Goal: Book appointment/travel/reservation

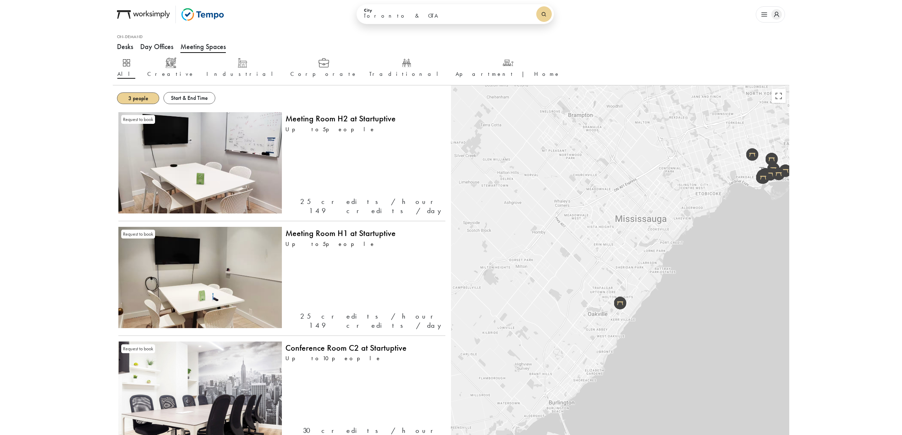
click at [192, 96] on strong "Start & End Time" at bounding box center [189, 97] width 37 height 7
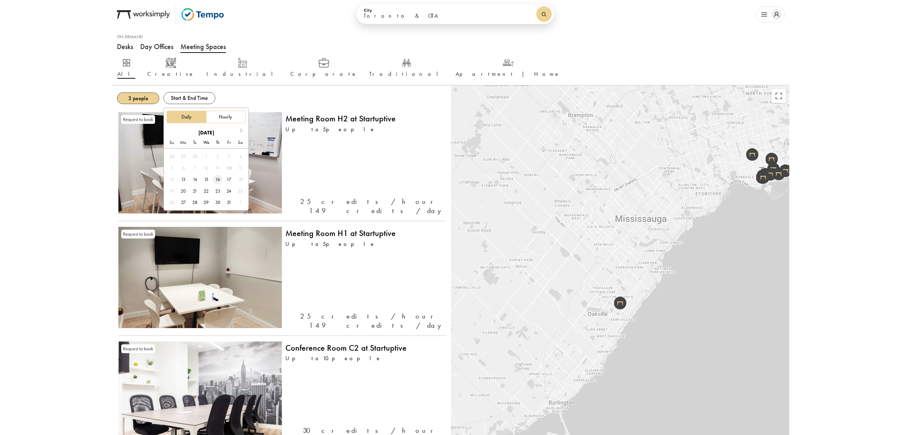
click at [218, 182] on div "16" at bounding box center [218, 180] width 10 height 10
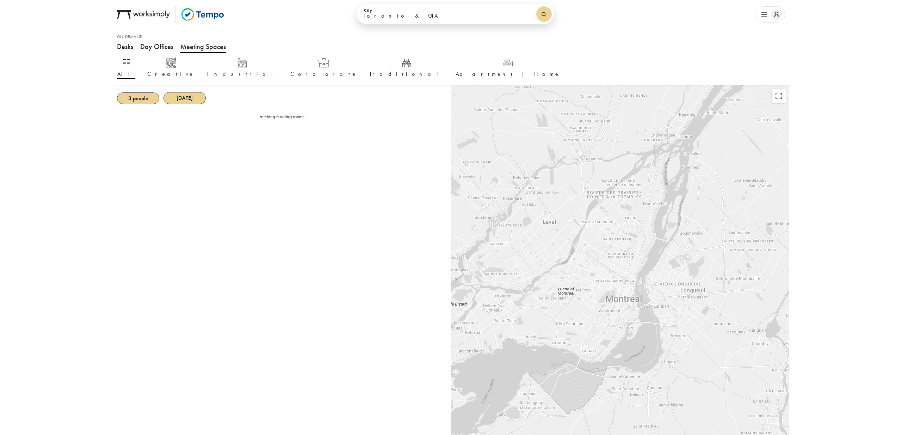
click at [443, 69] on div "All Creative Industrial Corporate Traditional Apartment | Home" at bounding box center [451, 68] width 668 height 22
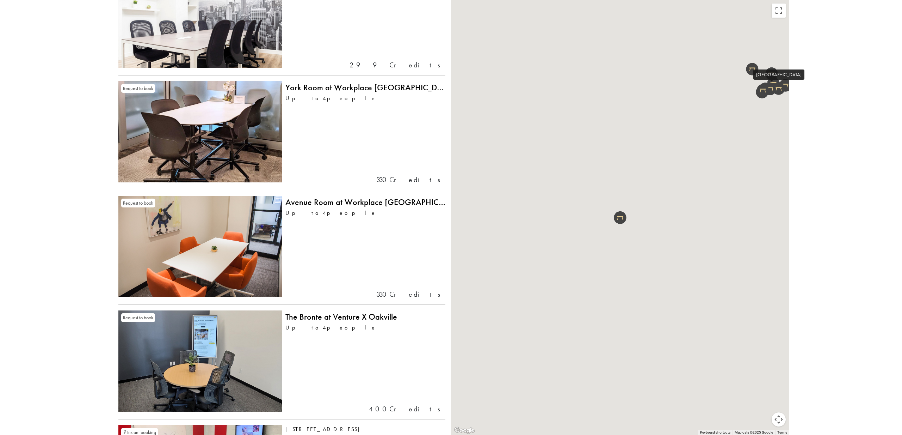
scroll to position [441, 0]
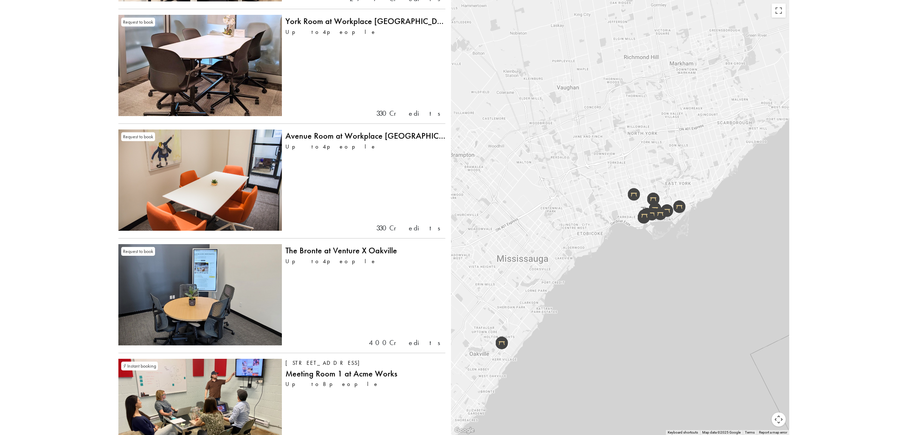
drag, startPoint x: 736, startPoint y: 124, endPoint x: 612, endPoint y: 250, distance: 177.5
click at [613, 250] on div at bounding box center [620, 217] width 338 height 435
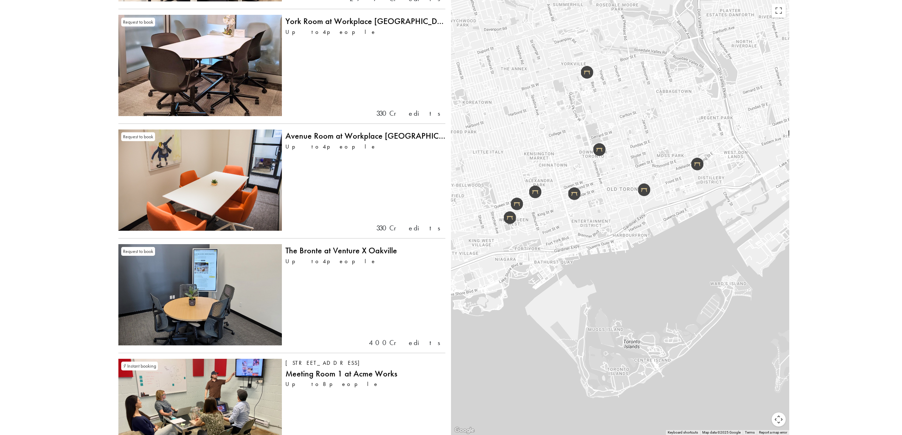
drag, startPoint x: 665, startPoint y: 136, endPoint x: 624, endPoint y: 194, distance: 70.7
click at [624, 194] on div at bounding box center [620, 217] width 338 height 435
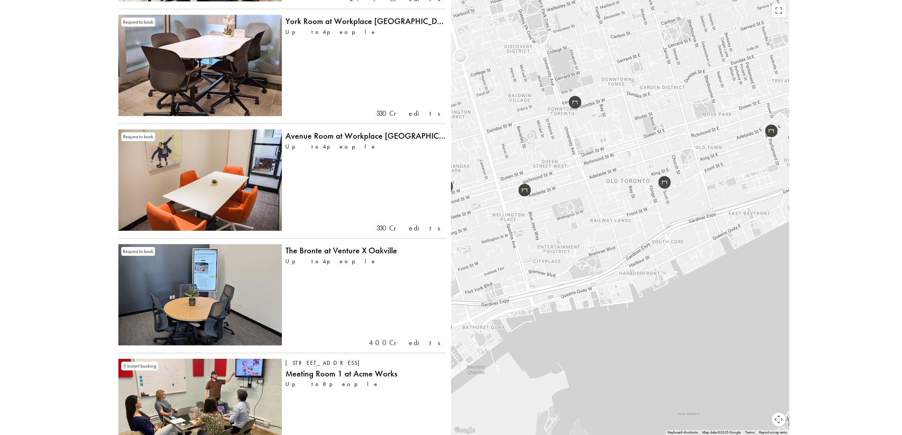
click at [624, 194] on div at bounding box center [620, 217] width 338 height 435
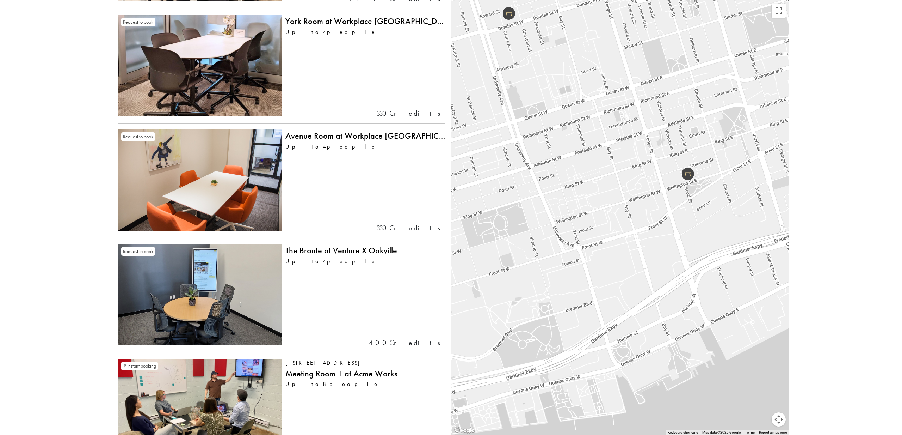
drag, startPoint x: 742, startPoint y: 197, endPoint x: 722, endPoint y: 200, distance: 19.6
click at [722, 200] on div at bounding box center [620, 217] width 338 height 435
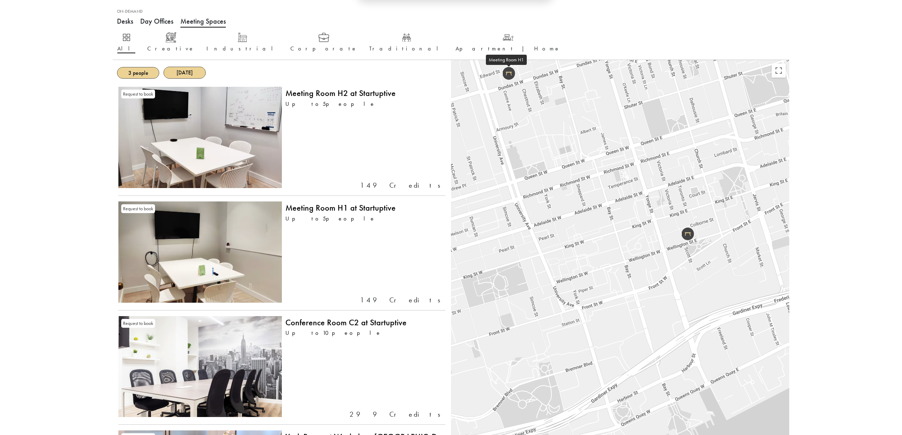
scroll to position [0, 0]
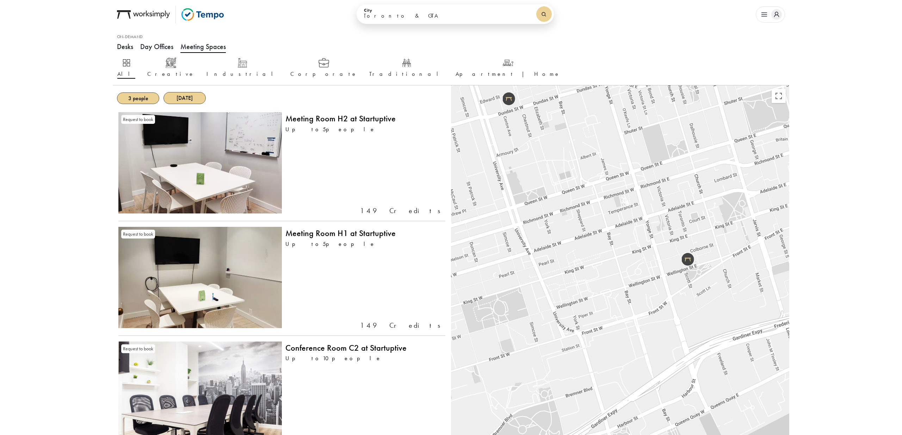
click at [165, 46] on button "Day Offices" at bounding box center [156, 46] width 33 height 21
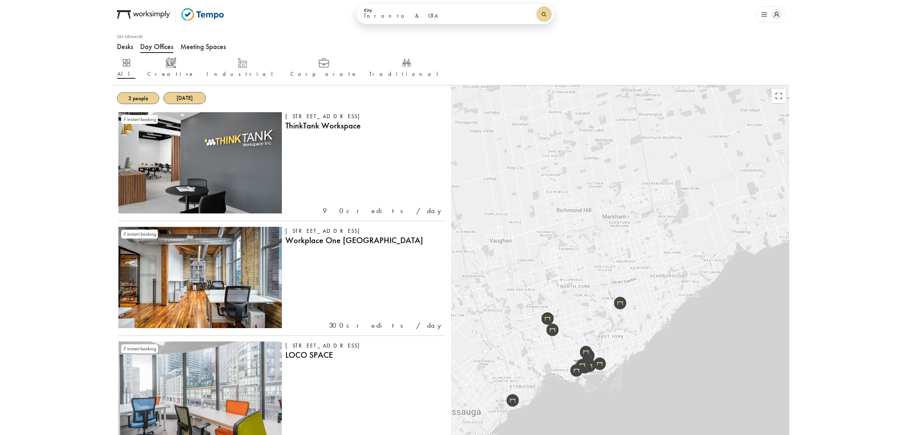
click at [595, 384] on div at bounding box center [620, 302] width 338 height 435
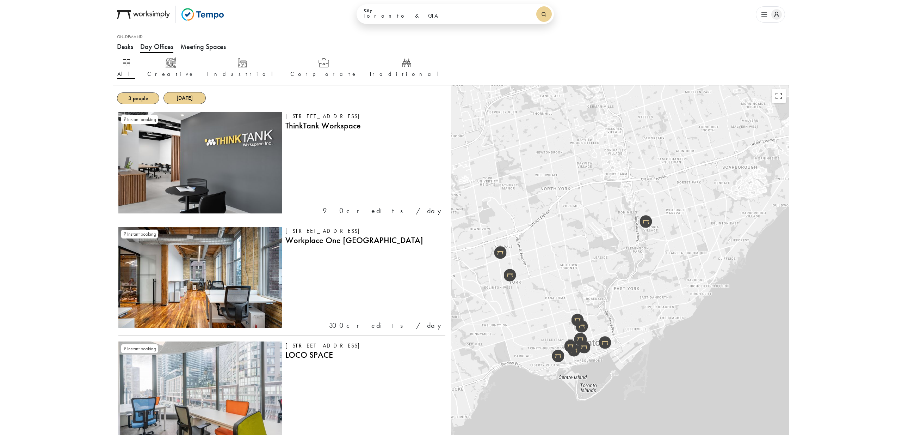
click at [580, 366] on div at bounding box center [620, 302] width 338 height 435
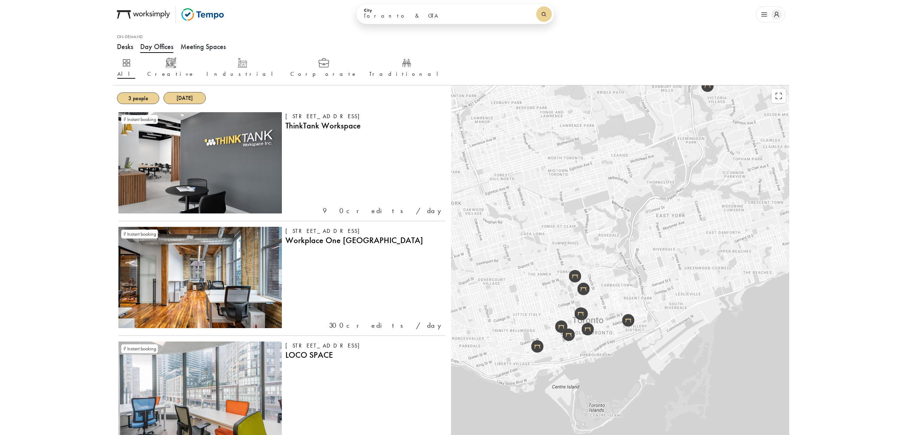
click at [580, 366] on div at bounding box center [620, 302] width 338 height 435
click at [580, 341] on div at bounding box center [620, 302] width 338 height 435
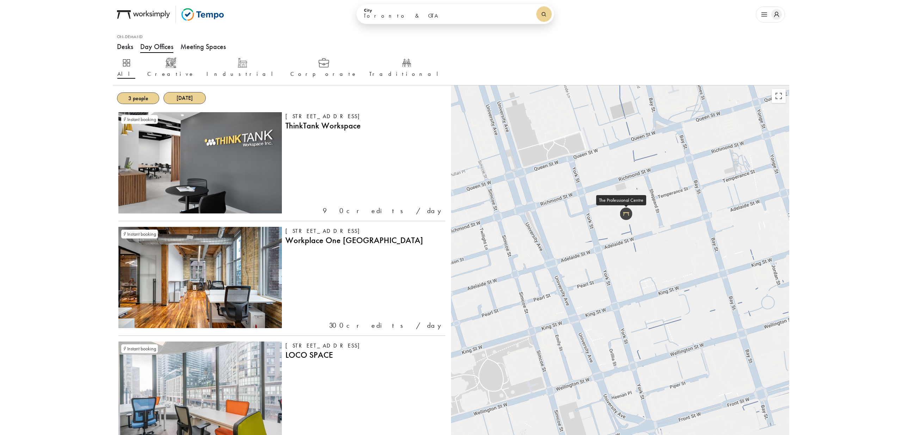
click at [629, 215] on img at bounding box center [626, 213] width 12 height 13
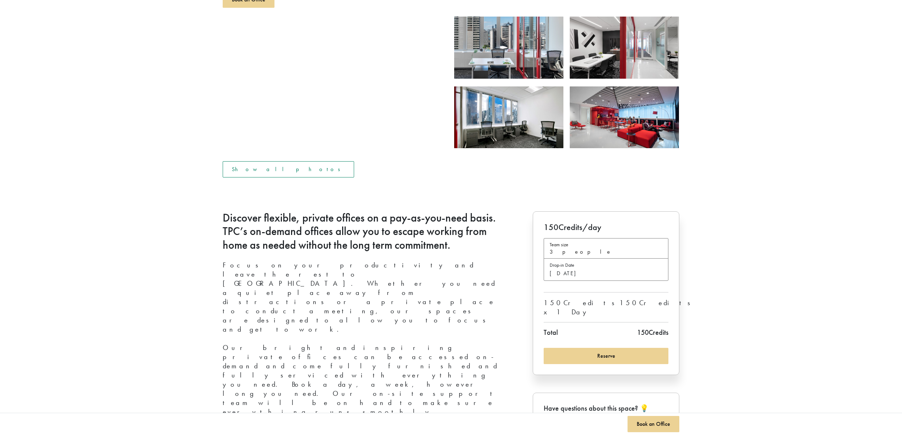
scroll to position [124, 0]
